Goal: Find specific page/section: Find specific page/section

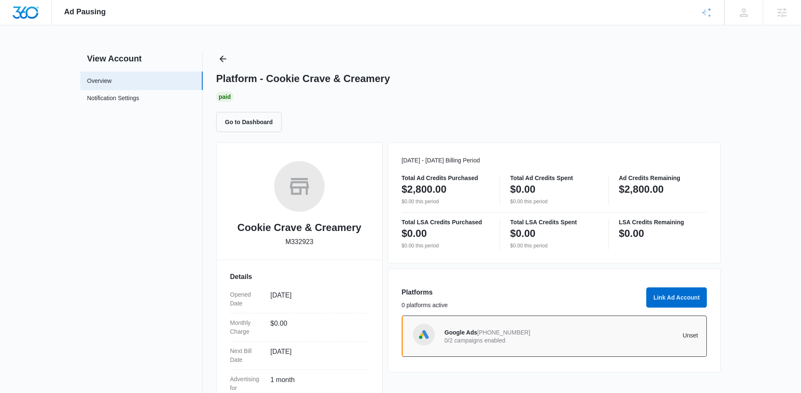
click at [226, 57] on icon "Back" at bounding box center [223, 59] width 10 height 10
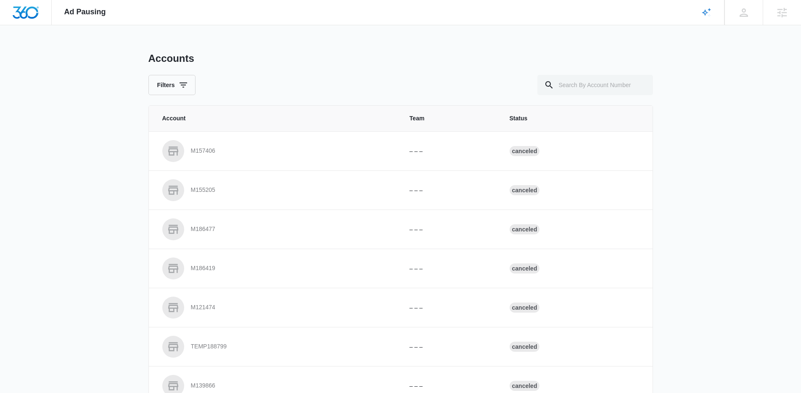
click at [603, 100] on div "Accounts Filters Account Team Status M157406 – – – Canceled M155205 – – – Cance…" at bounding box center [400, 310] width 505 height 517
click at [593, 89] on input "text" at bounding box center [596, 85] width 116 height 20
paste input "M335470"
type input "M335470"
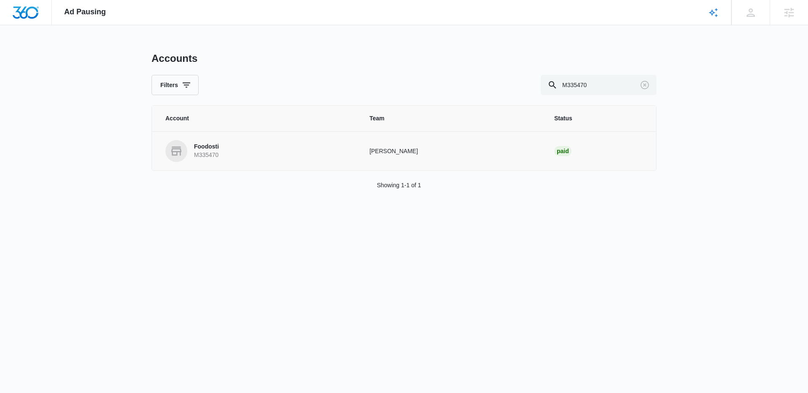
click at [294, 143] on link "Foodosti M335470" at bounding box center [257, 151] width 184 height 22
